Goal: Task Accomplishment & Management: Manage account settings

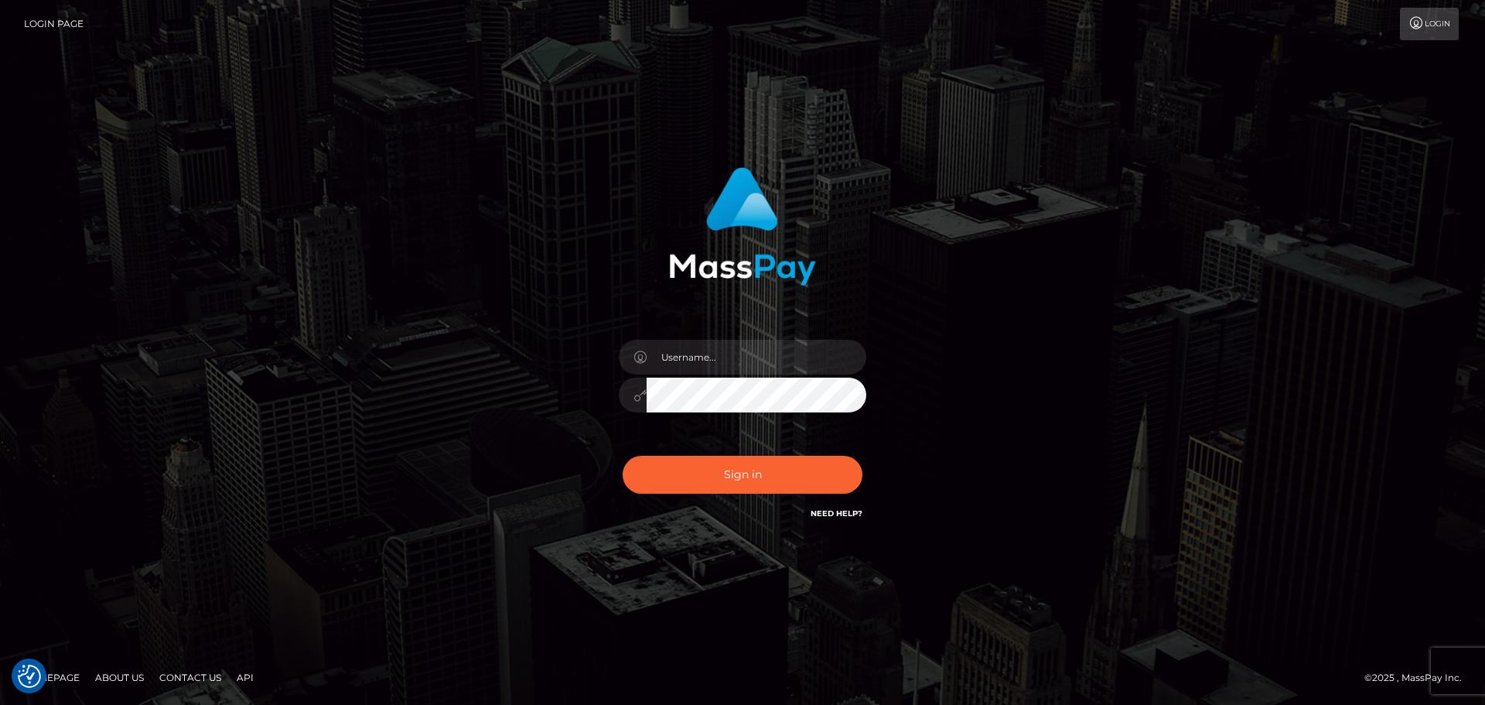
checkbox input "true"
click at [731, 360] on input "text" at bounding box center [757, 357] width 220 height 35
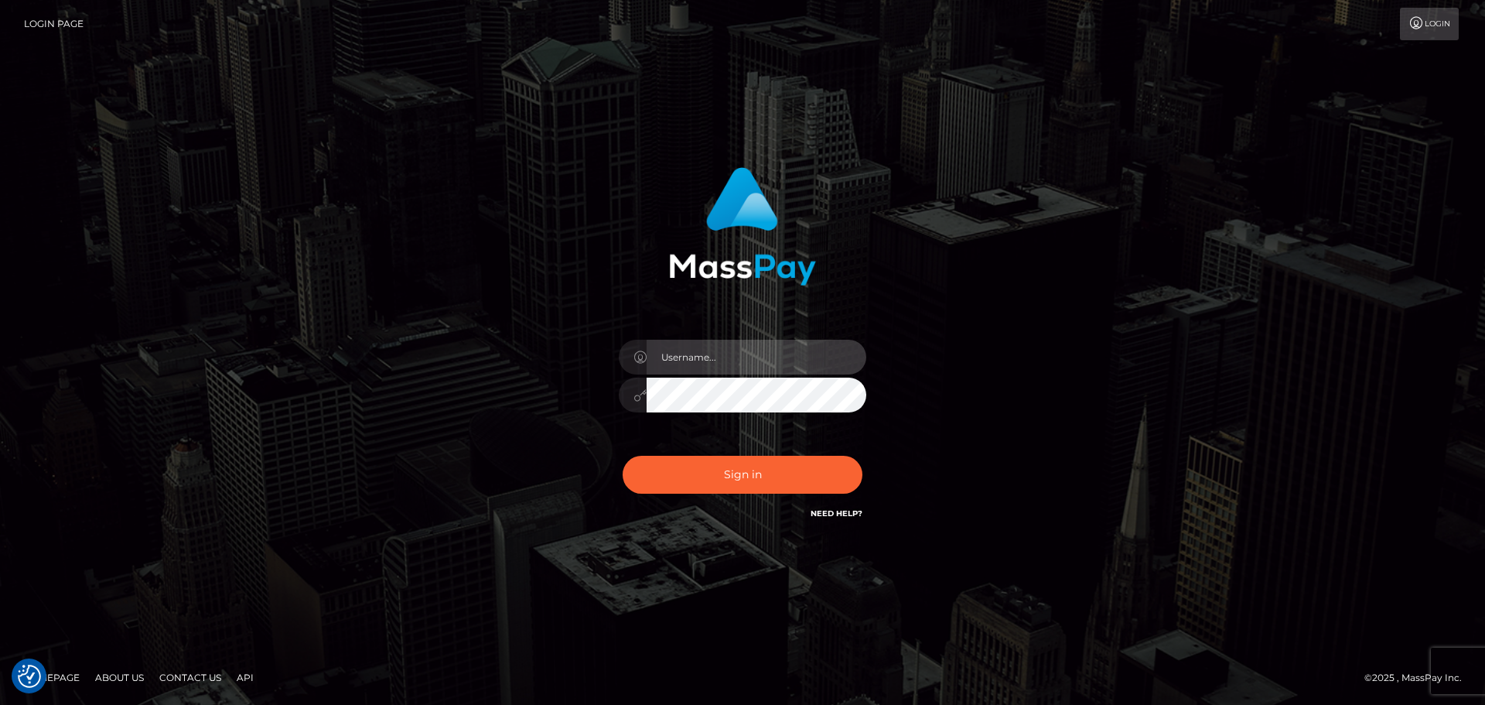
type input "dawson.throne"
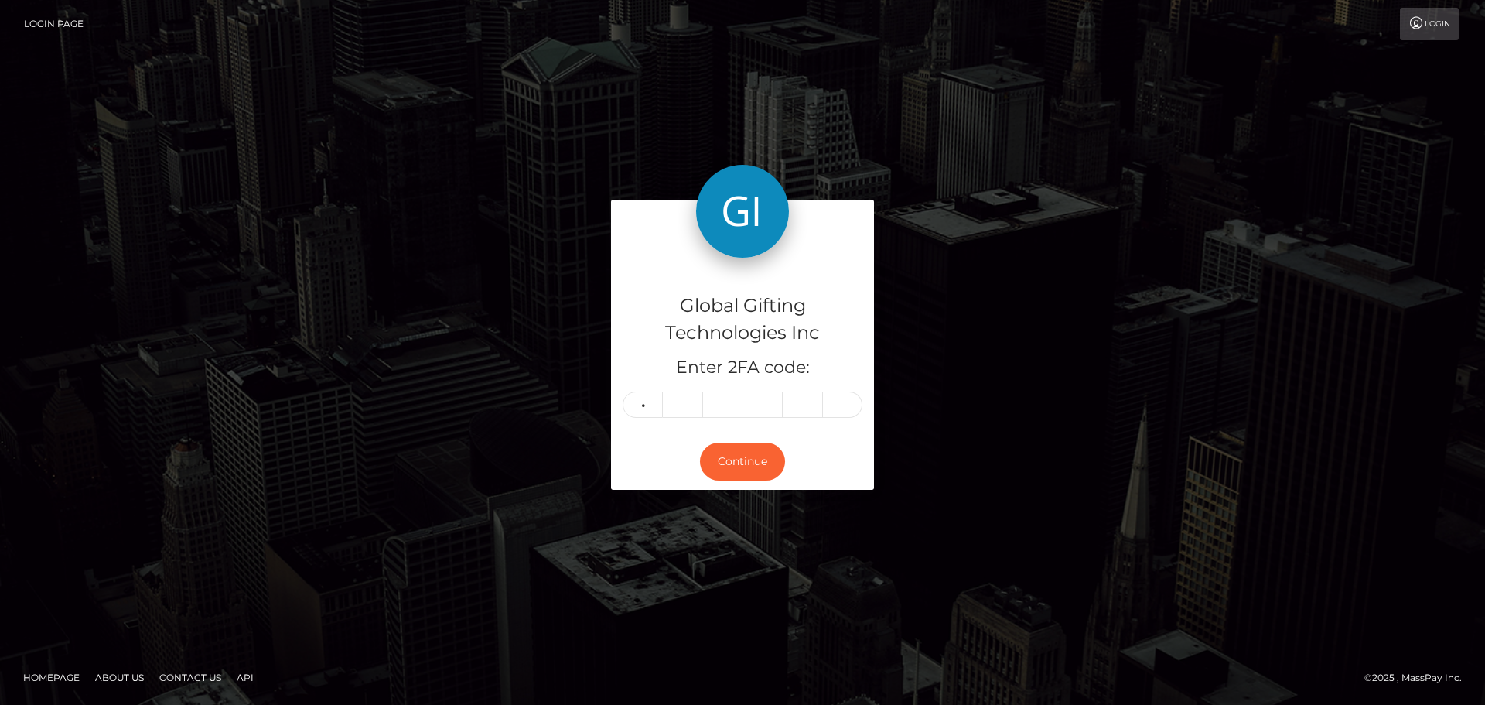
type input "2"
type input "4"
type input "6"
type input "4"
type input "7"
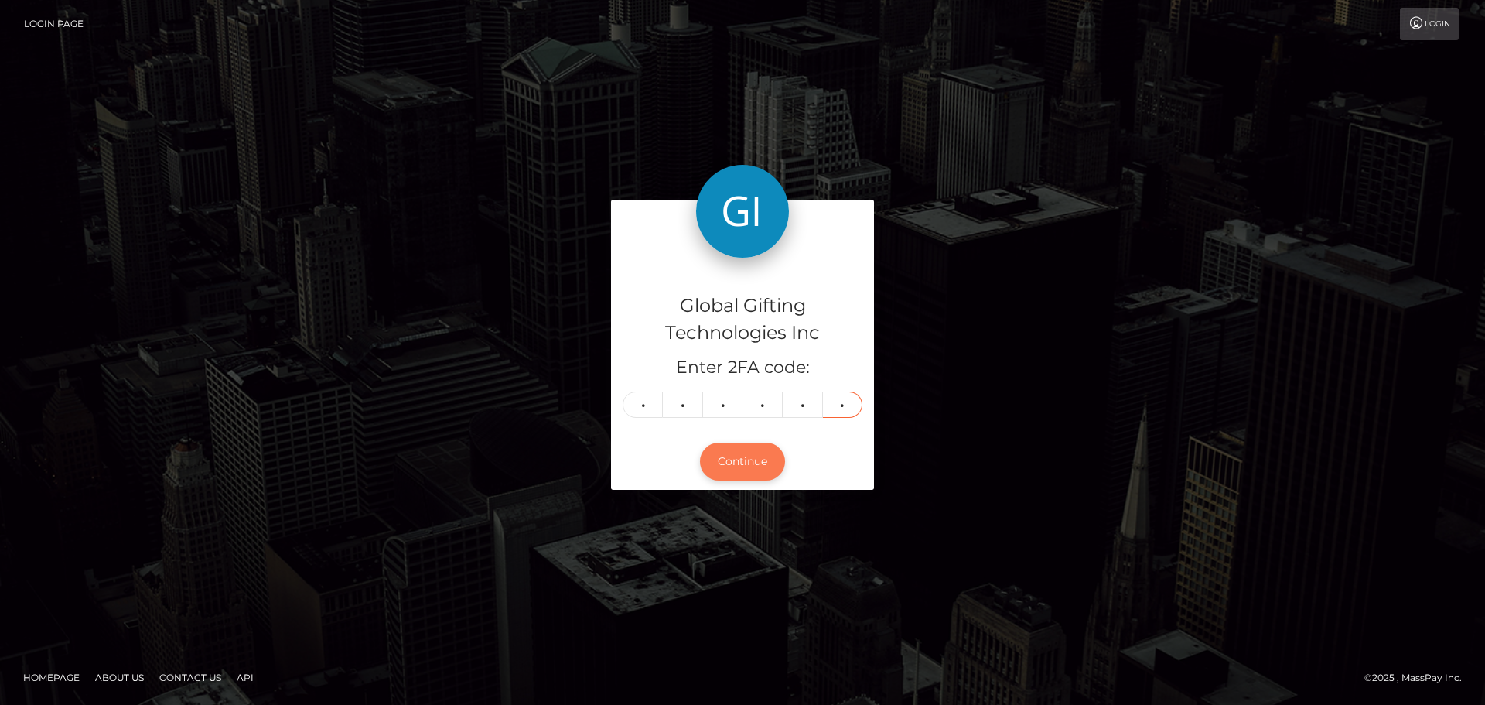
type input "1"
click at [757, 456] on button "Continue" at bounding box center [742, 461] width 85 height 38
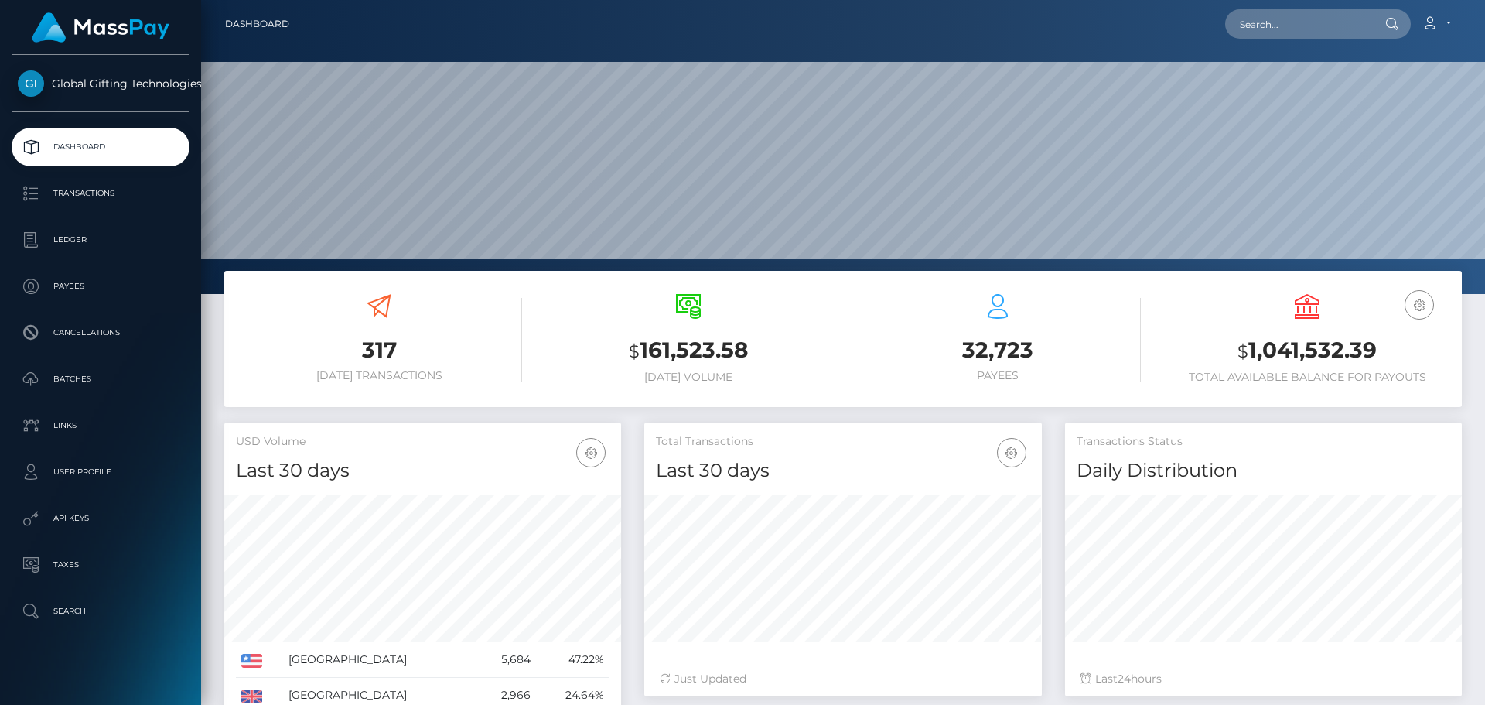
scroll to position [275, 398]
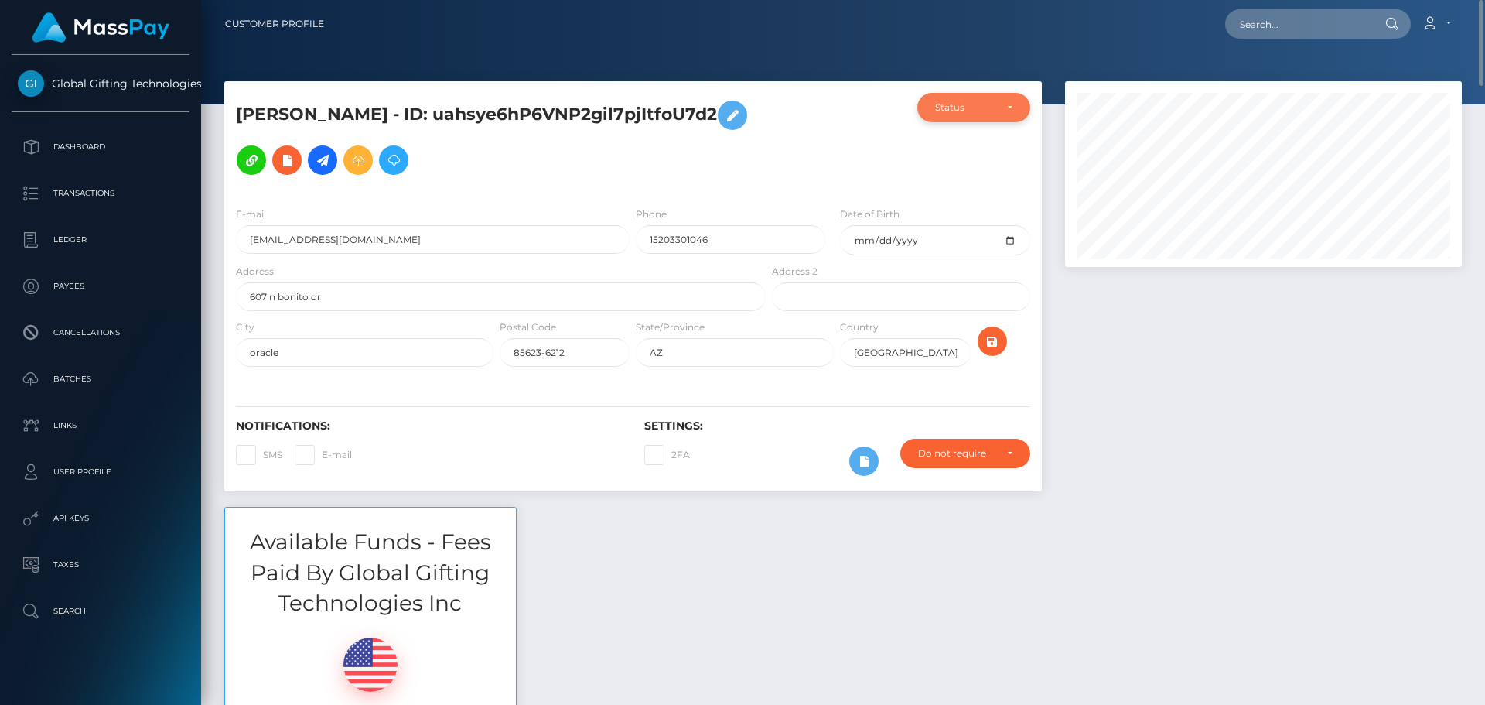
click at [1003, 107] on div "Status" at bounding box center [973, 107] width 77 height 12
click at [1102, 323] on div at bounding box center [1264, 293] width 420 height 425
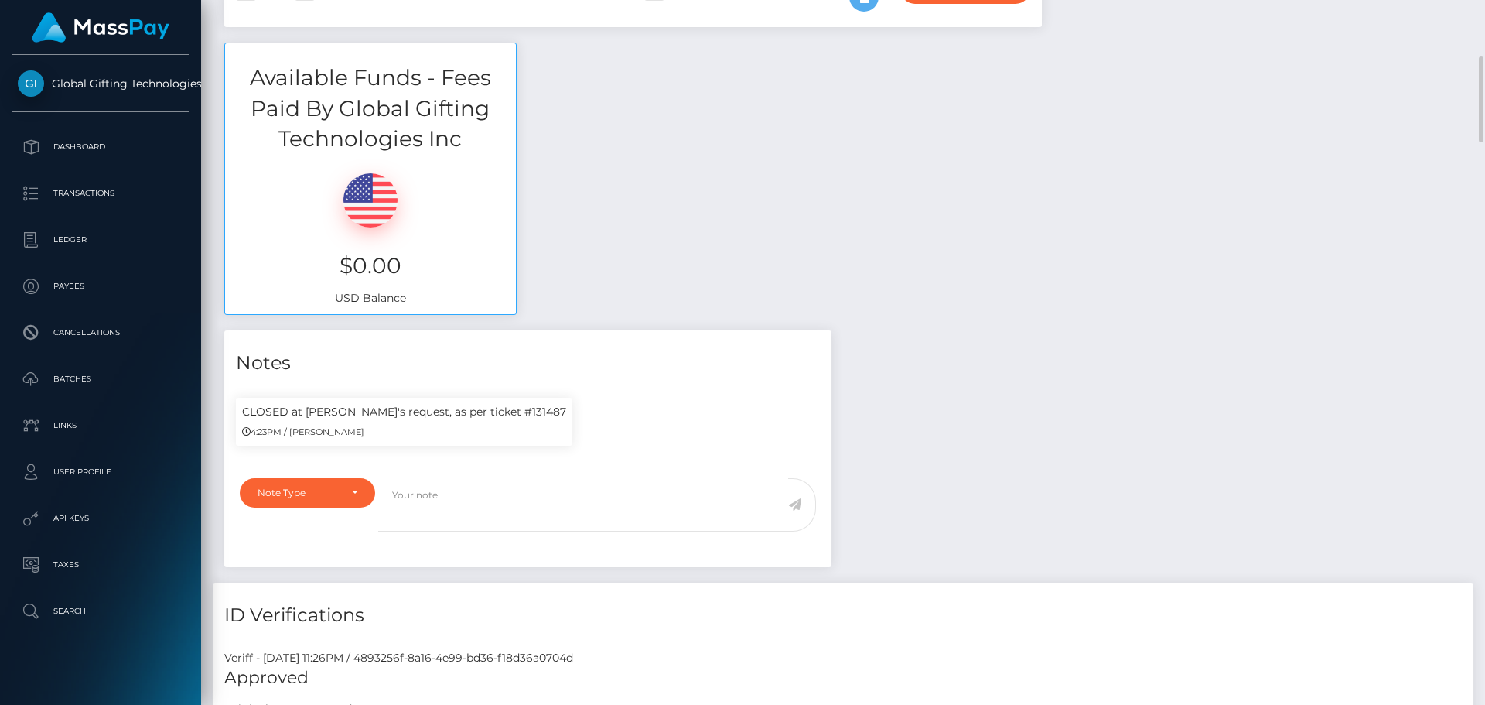
scroll to position [0, 0]
